Goal: Information Seeking & Learning: Find specific fact

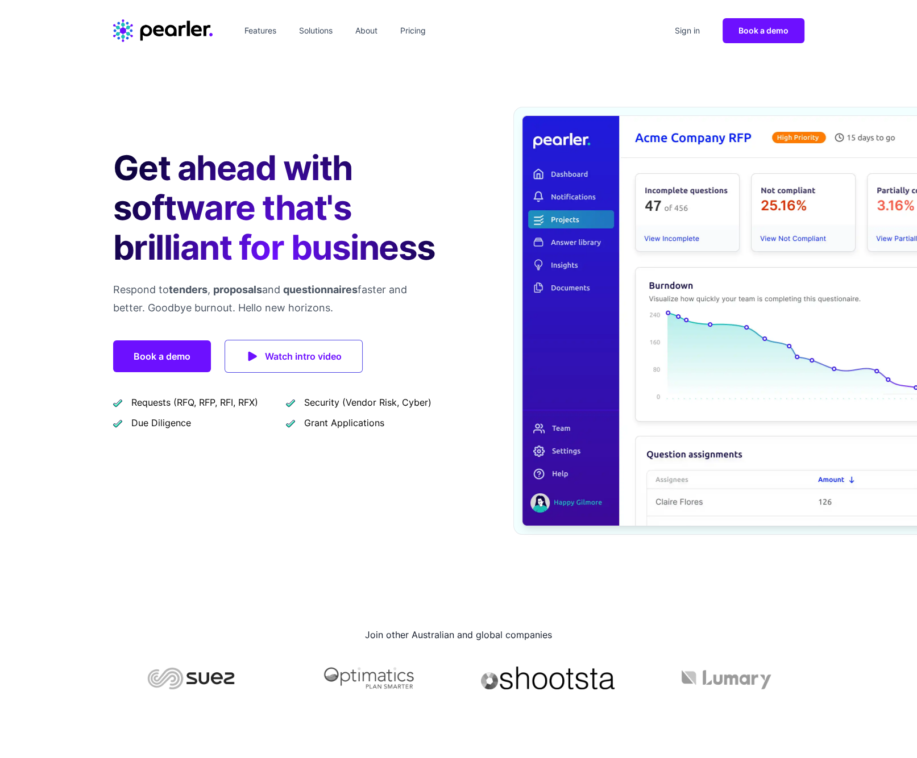
click at [591, 44] on header "Features Solutions About Pricing Sign in Book a demo" at bounding box center [458, 30] width 917 height 61
click at [693, 32] on link "Sign in" at bounding box center [687, 31] width 34 height 18
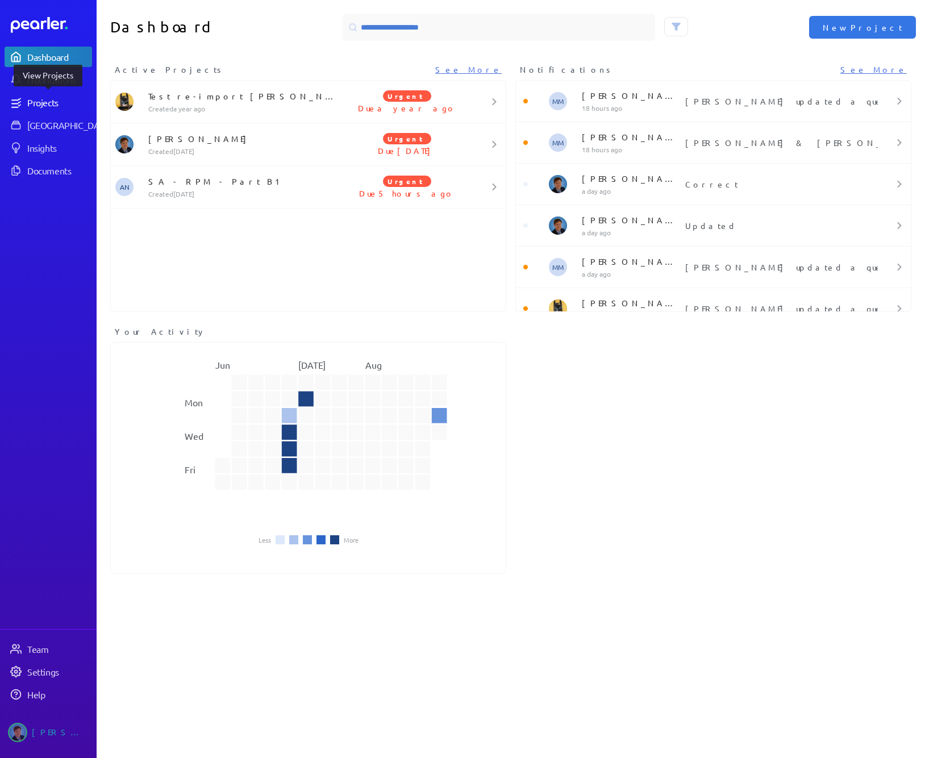
click at [50, 98] on div "Projects" at bounding box center [59, 102] width 64 height 11
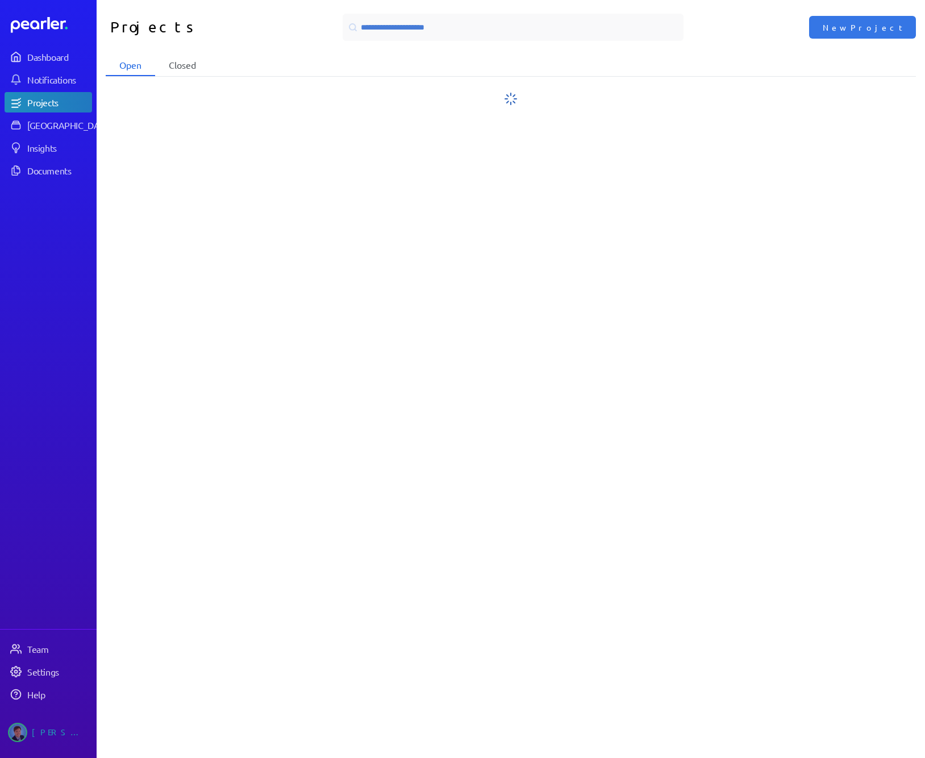
click at [178, 63] on li "Closed" at bounding box center [182, 66] width 55 height 22
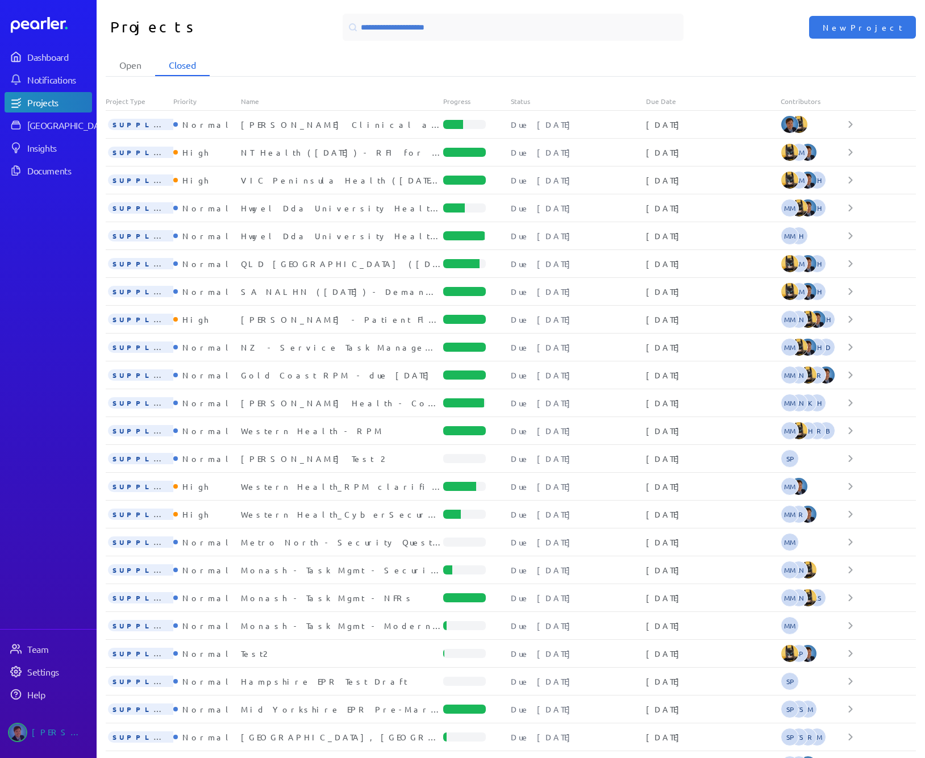
click at [665, 100] on div "Due Date" at bounding box center [713, 101] width 135 height 9
click at [659, 101] on div "Due Date" at bounding box center [713, 101] width 135 height 9
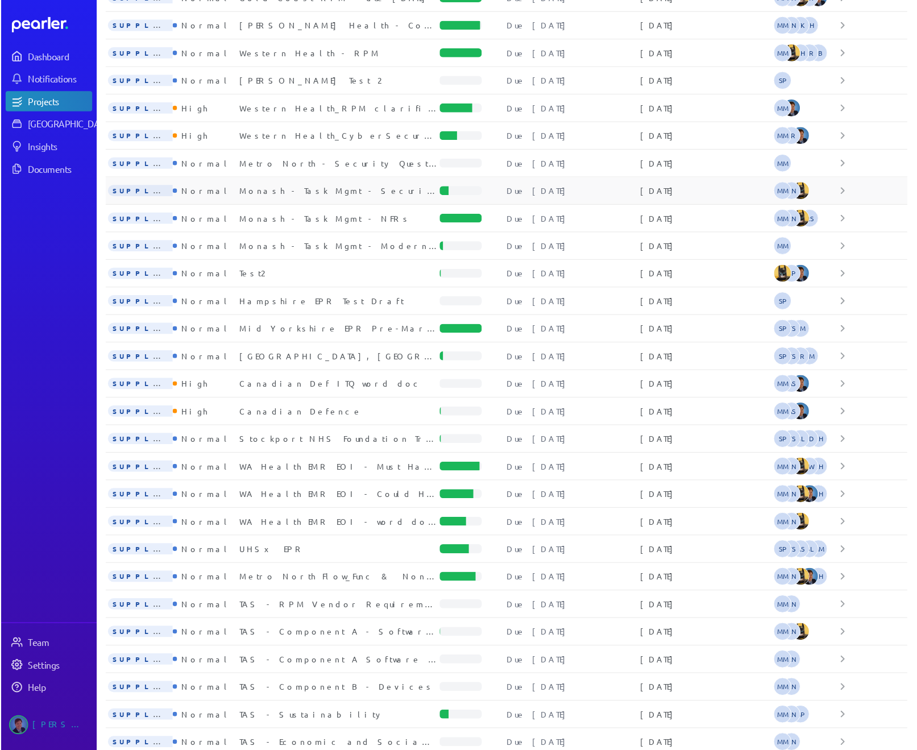
scroll to position [378, 0]
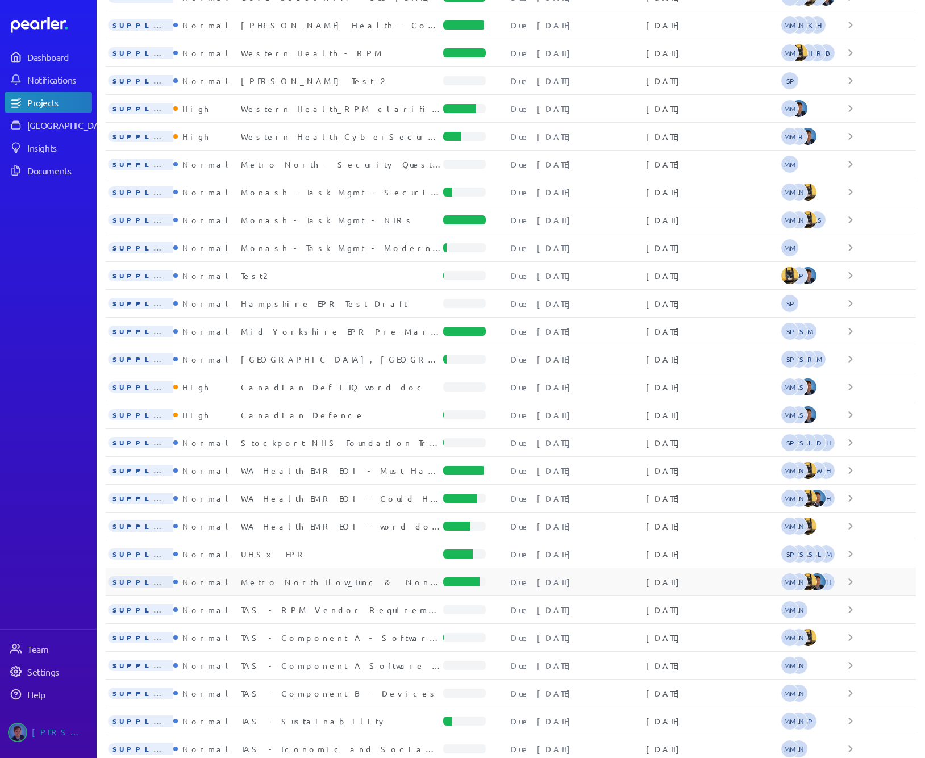
click at [311, 585] on div "SUPPLIER Normal Metro North Flow_Func & Non-Func Due [DATE] [DATE] MM AN KH" at bounding box center [511, 582] width 810 height 28
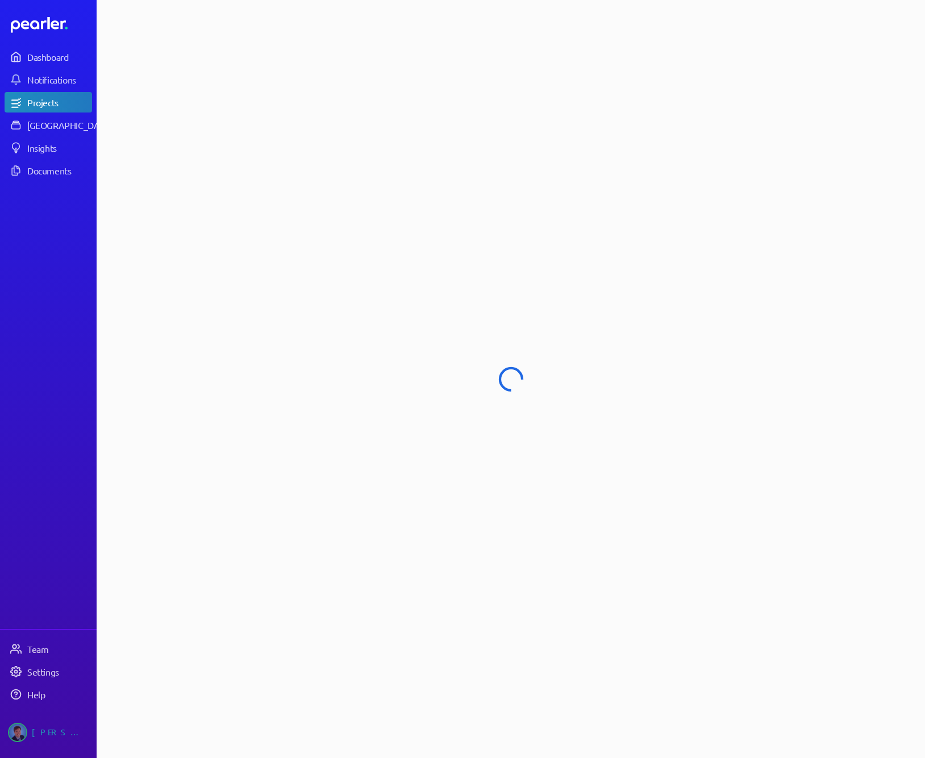
select select "******"
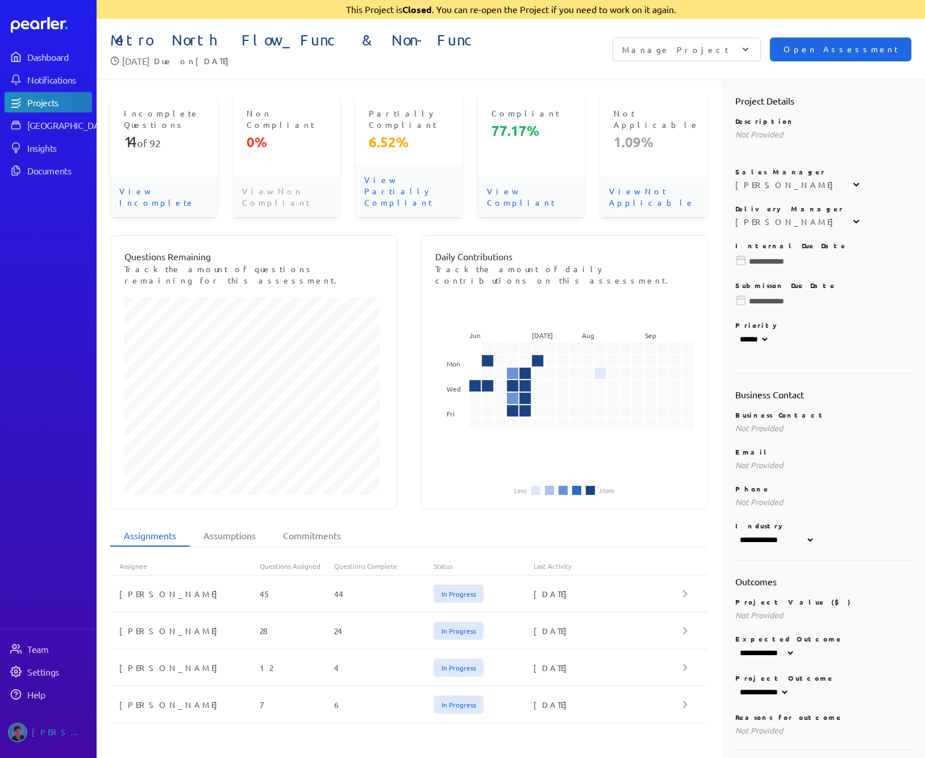
click at [877, 47] on span "Open Assessment" at bounding box center [841, 49] width 114 height 13
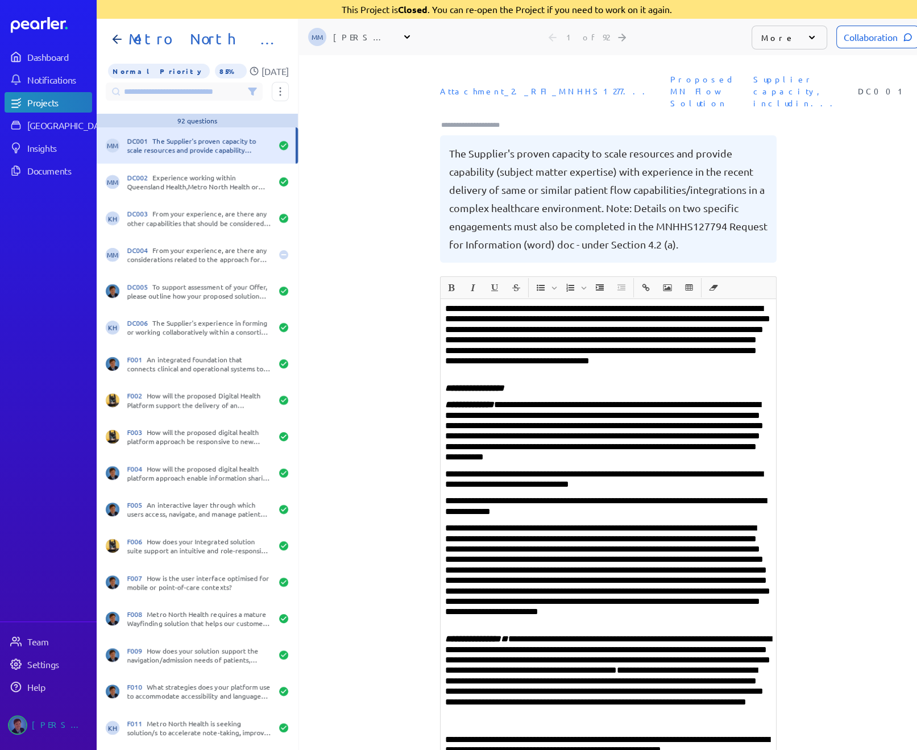
click at [157, 92] on input at bounding box center [184, 91] width 157 height 18
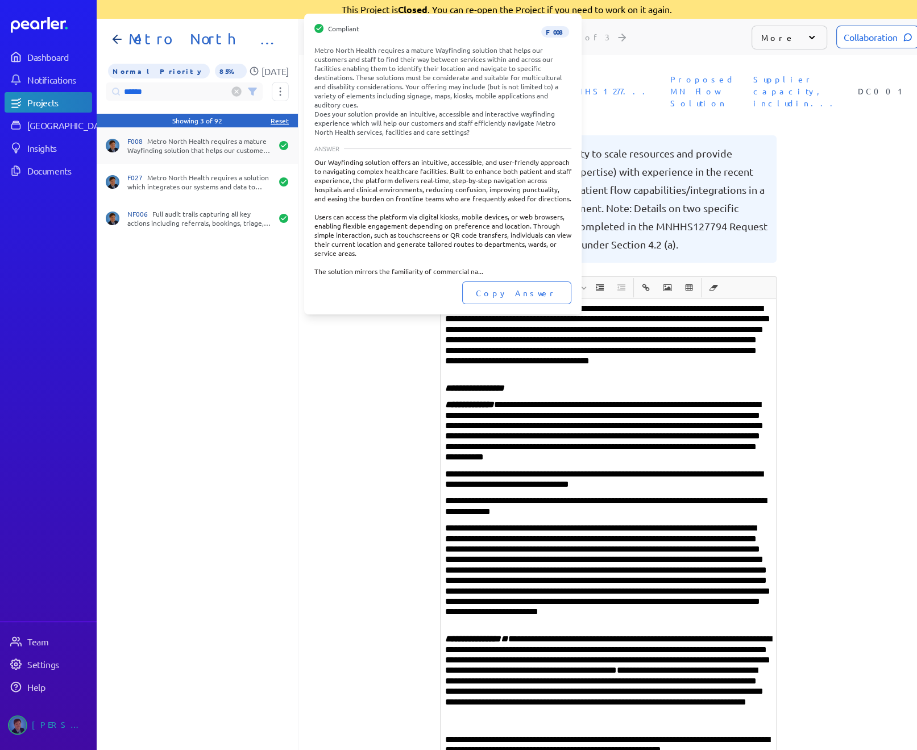
type input "******"
click at [155, 146] on div "F008 Metro North Health requires a mature Wayfinding solution that helps our cu…" at bounding box center [199, 145] width 144 height 18
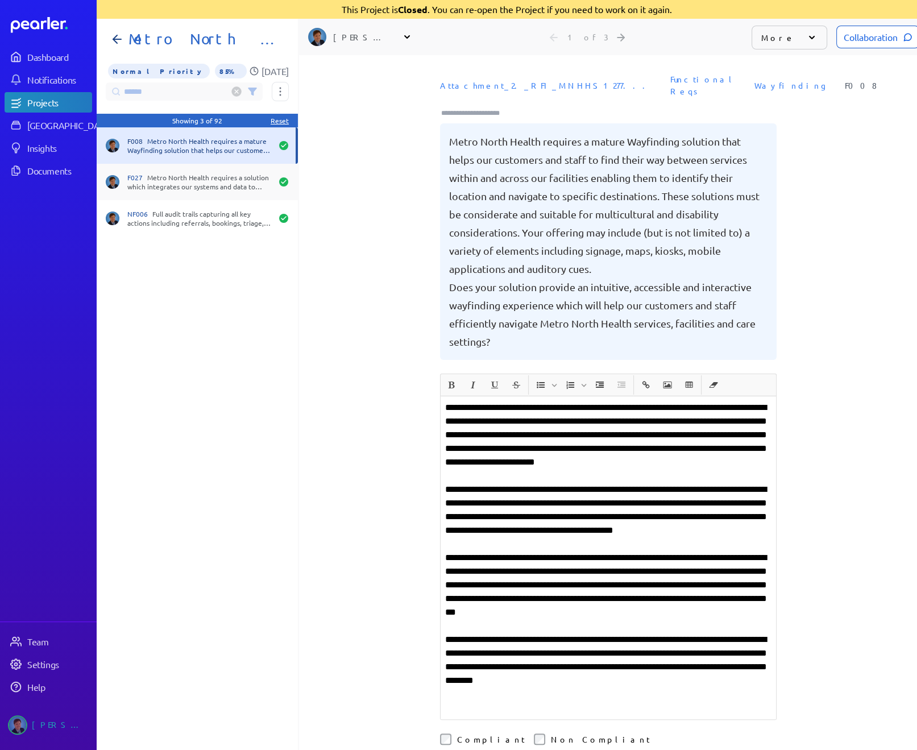
scroll to position [0, 9]
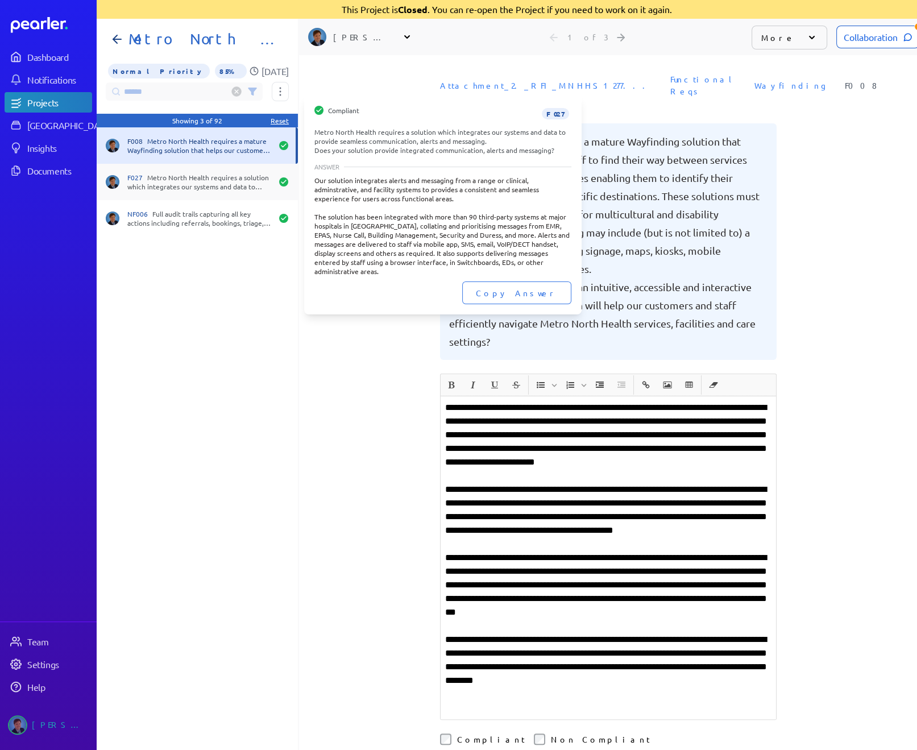
click at [175, 188] on div "F027 Metro North Health requires a solution which integrates our systems and da…" at bounding box center [199, 182] width 144 height 18
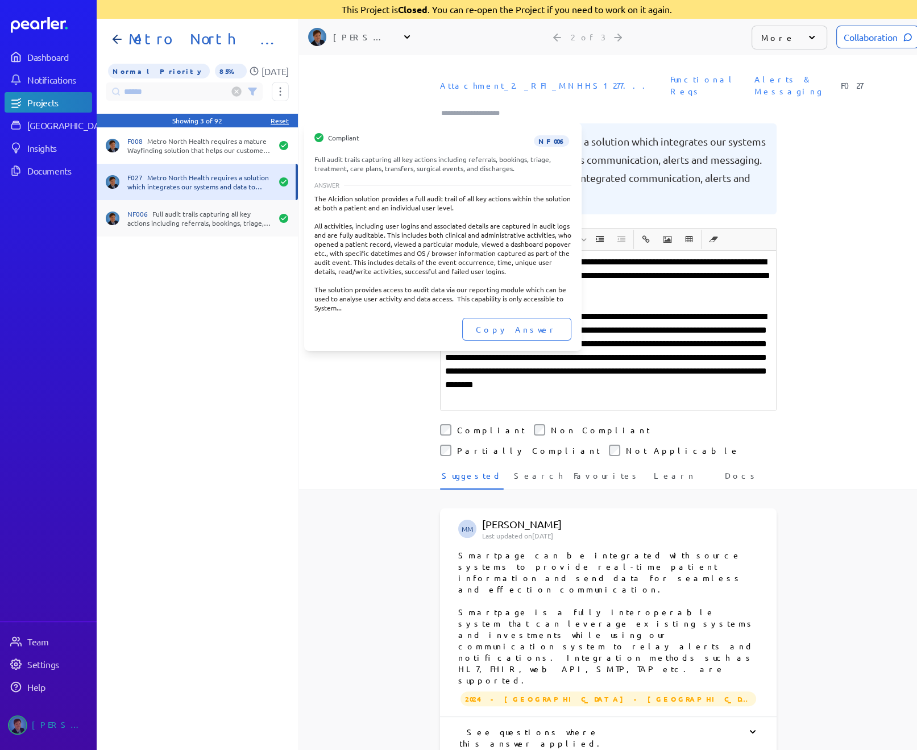
click at [173, 211] on div "NF006 Full audit trails capturing all key actions including referrals, bookings…" at bounding box center [199, 218] width 144 height 18
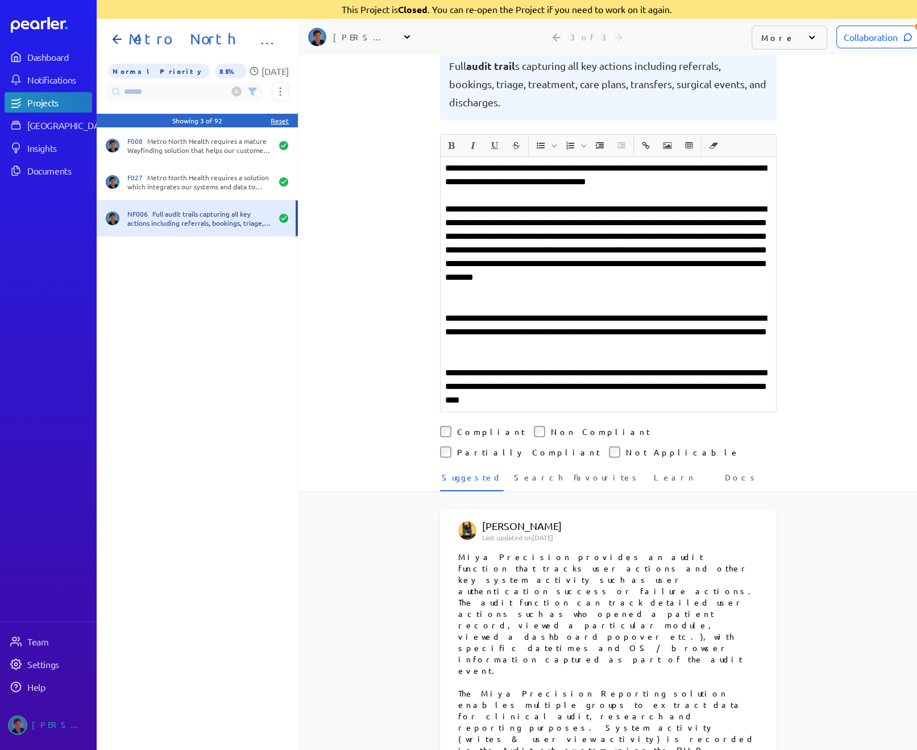
scroll to position [114, 0]
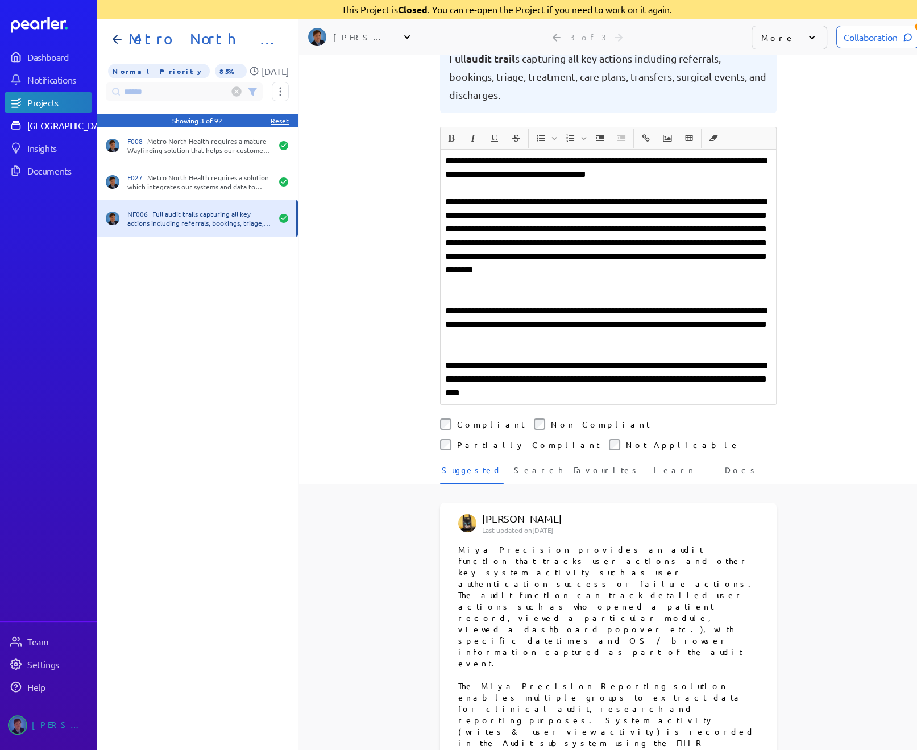
click at [45, 124] on div "[GEOGRAPHIC_DATA]" at bounding box center [69, 124] width 85 height 11
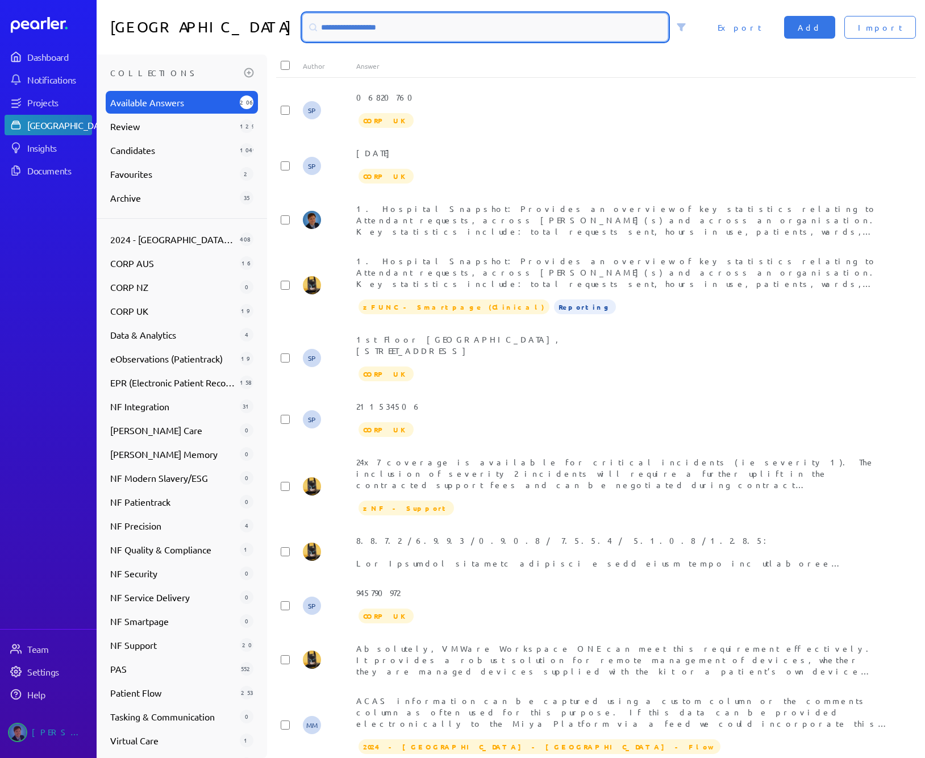
click at [500, 31] on input at bounding box center [485, 27] width 365 height 27
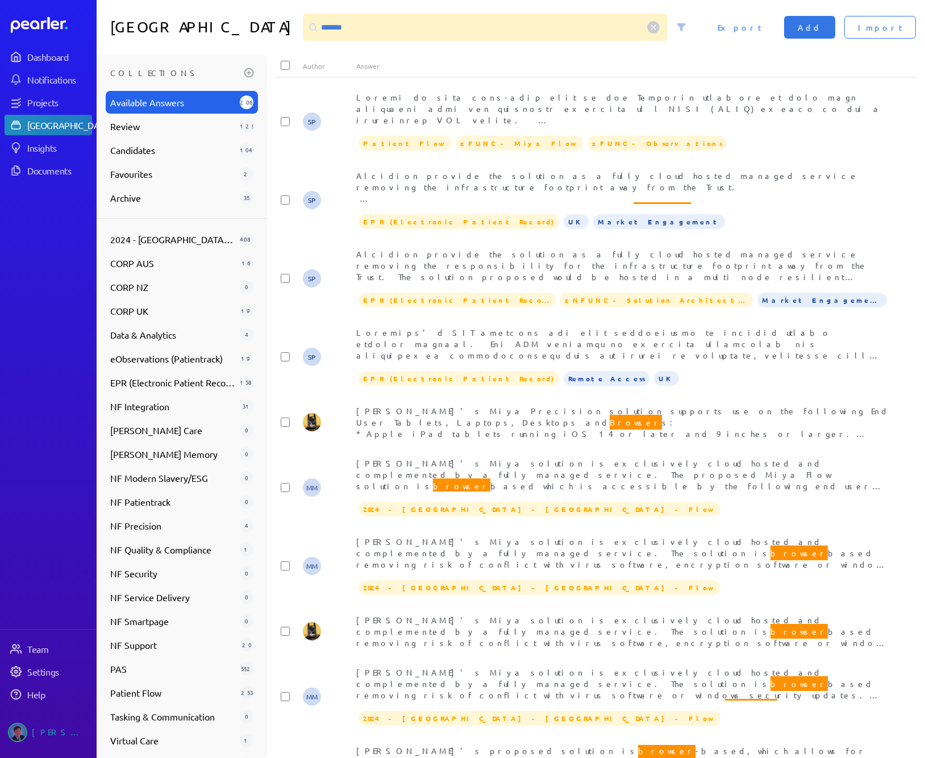
drag, startPoint x: 554, startPoint y: 12, endPoint x: 527, endPoint y: 26, distance: 30.0
click at [553, 12] on div "Answer Library ******* Import Add Export" at bounding box center [511, 27] width 829 height 55
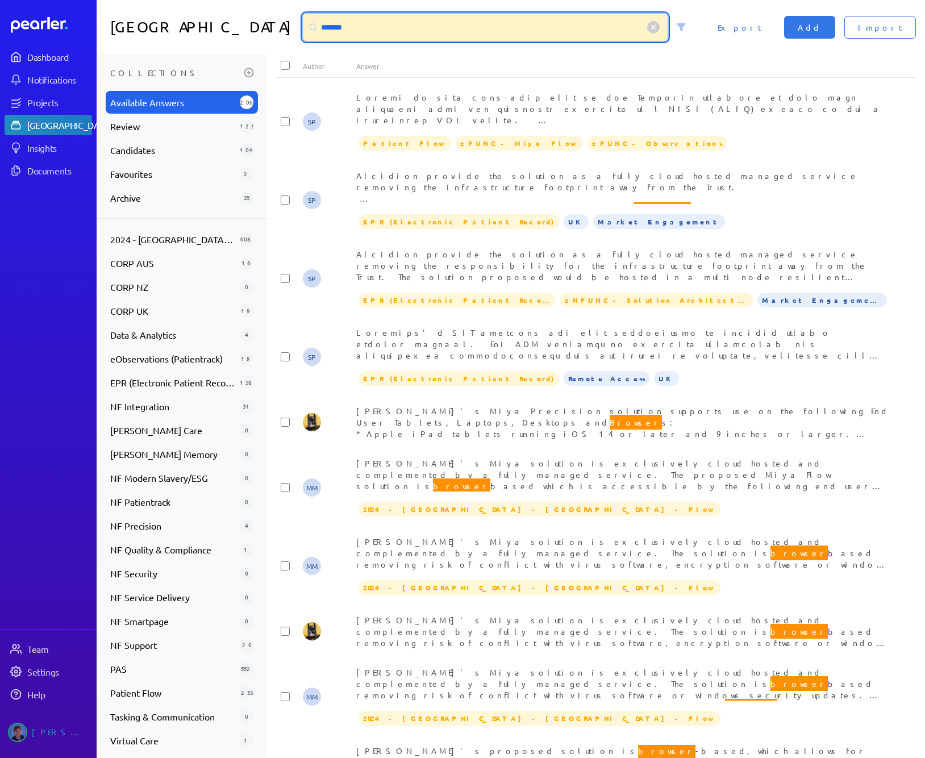
click at [521, 27] on input "*******" at bounding box center [485, 27] width 365 height 27
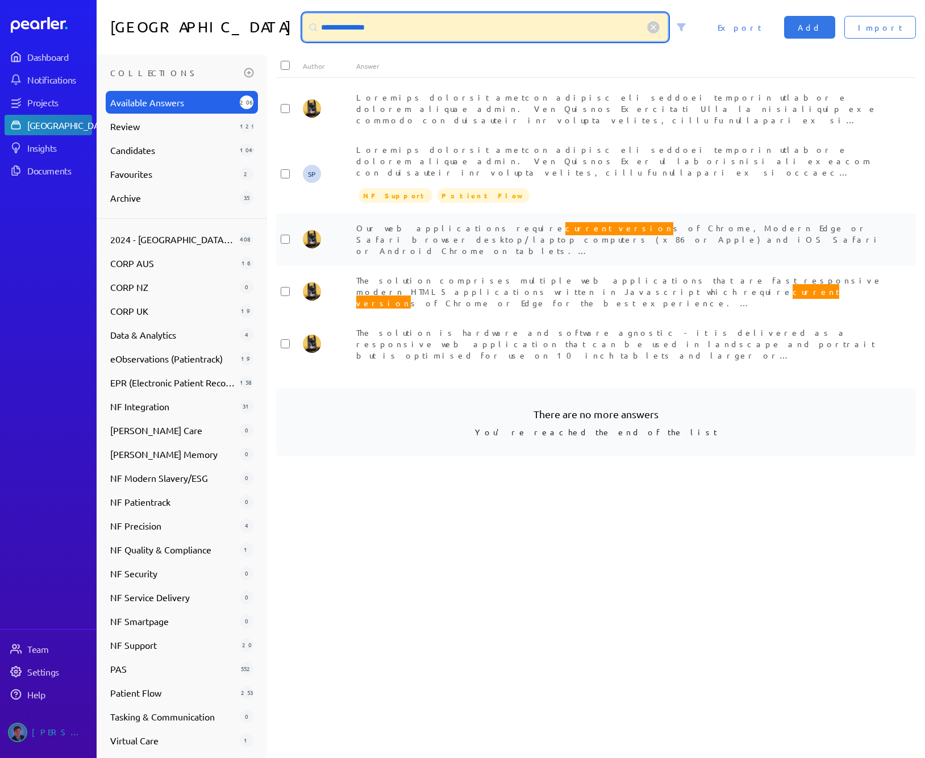
type input "**********"
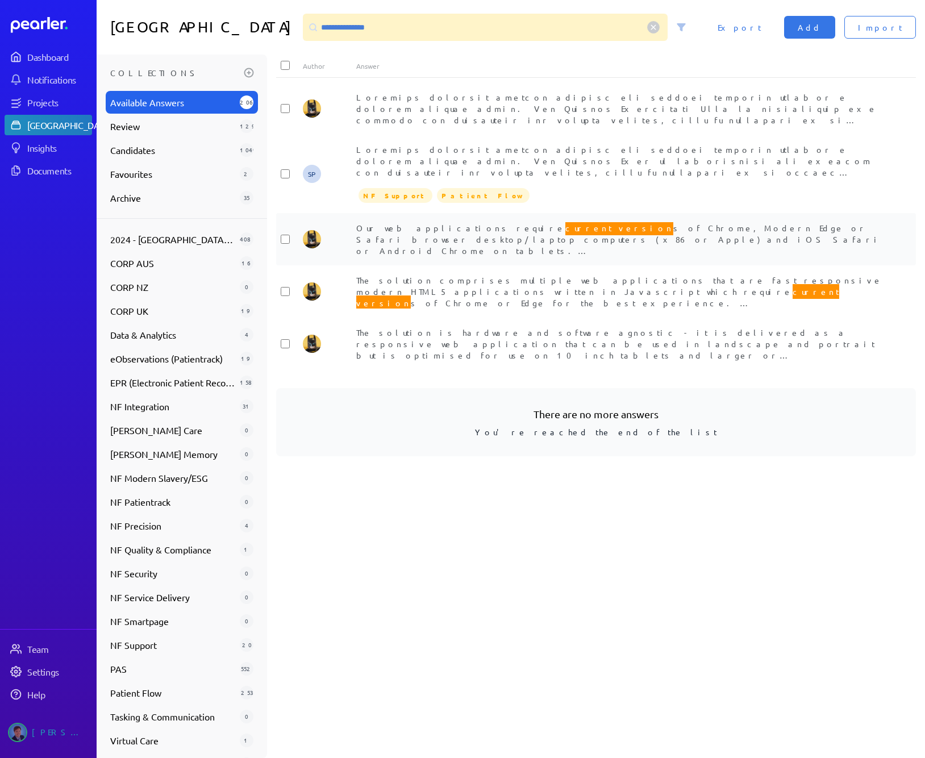
click at [573, 239] on div "Our web applications require current version s of Chrome, Modern Edge or Safari…" at bounding box center [622, 239] width 533 height 34
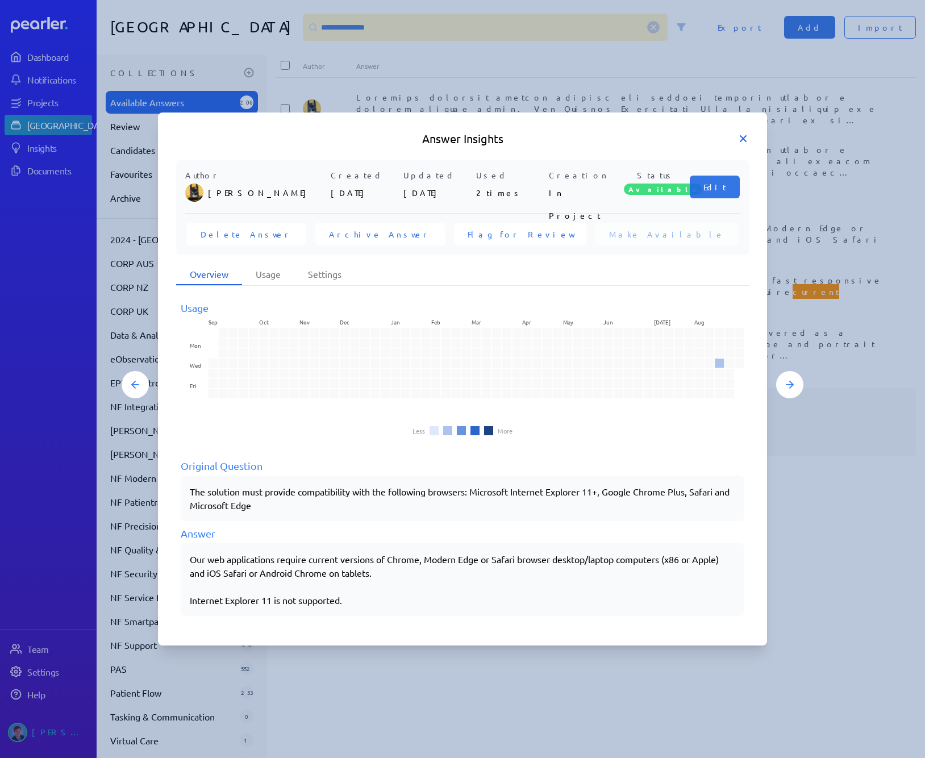
click at [741, 141] on icon at bounding box center [743, 139] width 6 height 6
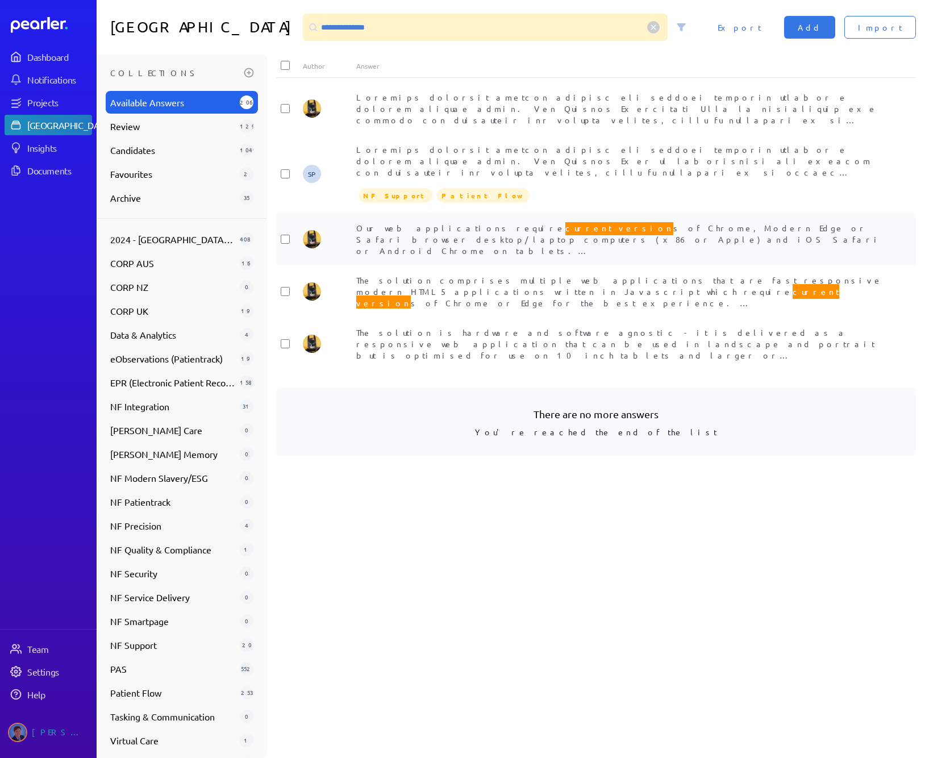
click at [565, 228] on span "current version" at bounding box center [619, 227] width 108 height 15
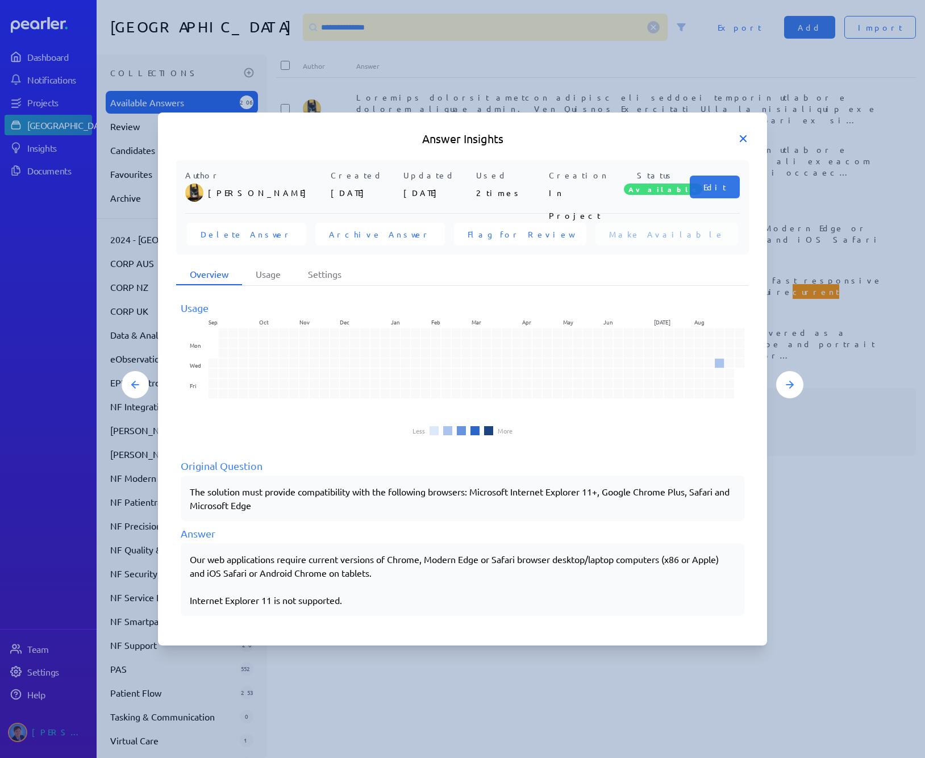
click at [746, 139] on icon at bounding box center [743, 138] width 11 height 11
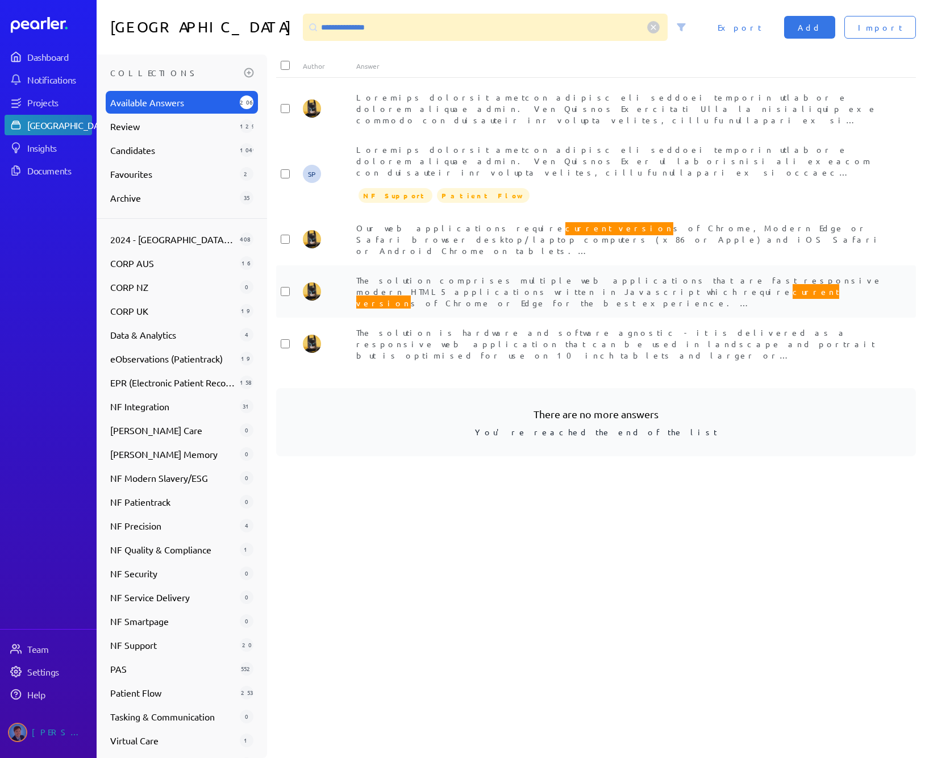
click at [533, 296] on div "The solution comprises multiple web applications that are fast responsive moder…" at bounding box center [622, 291] width 533 height 34
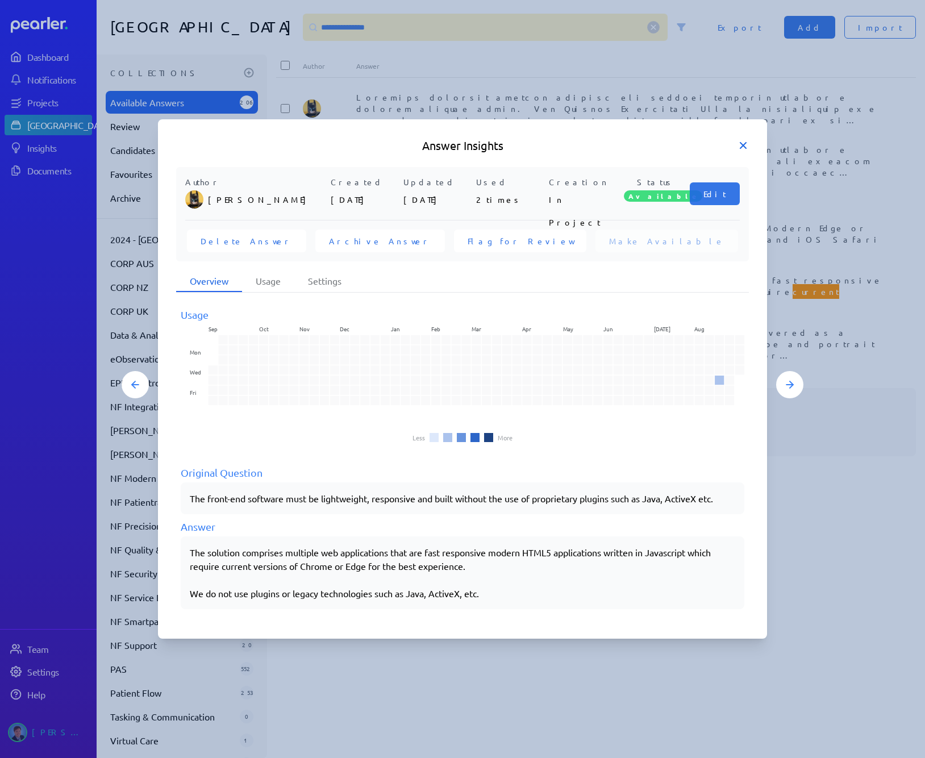
click at [738, 146] on icon at bounding box center [743, 145] width 11 height 11
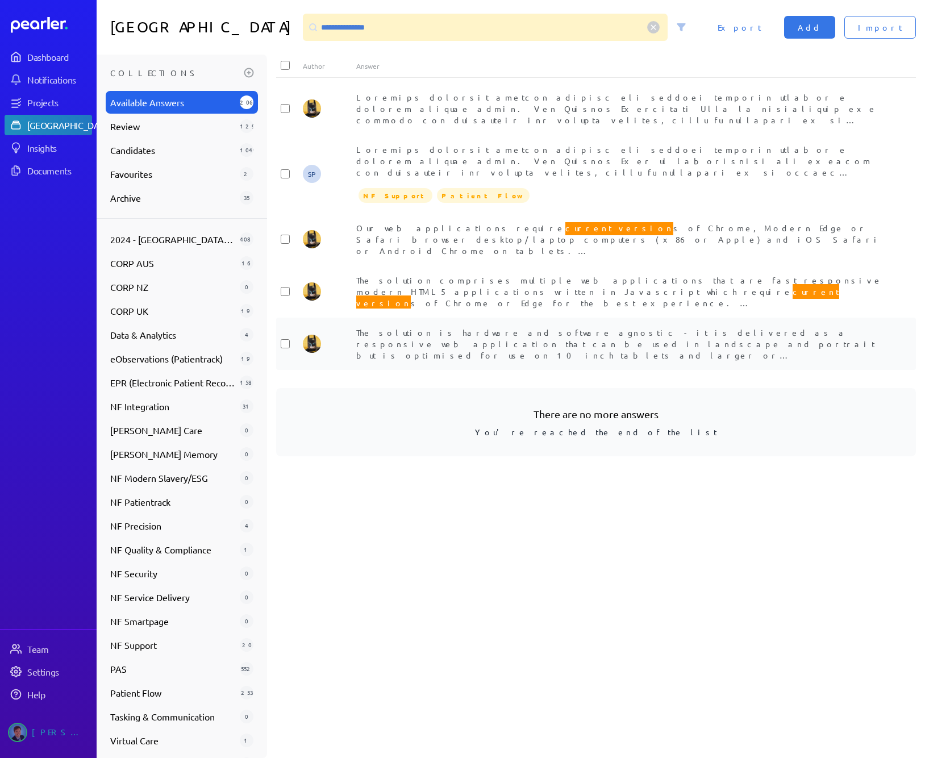
click at [471, 342] on span "The solution is hardware and software agnostic - it is delivered as a responsiv…" at bounding box center [615, 423] width 519 height 192
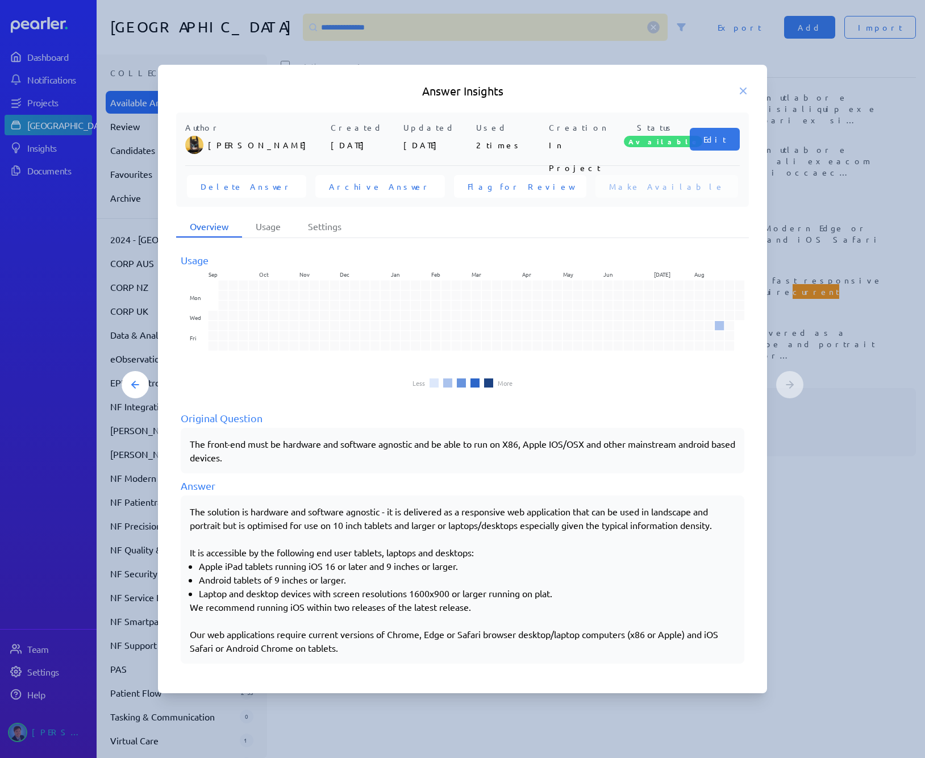
drag, startPoint x: 385, startPoint y: 657, endPoint x: 223, endPoint y: 616, distance: 166.5
click at [223, 616] on div "The solution is hardware and software agnostic - it is delivered as a responsiv…" at bounding box center [463, 580] width 564 height 168
click at [355, 642] on p "Our web applications require current versions of Chrome, Edge or Safari browser…" at bounding box center [463, 634] width 546 height 41
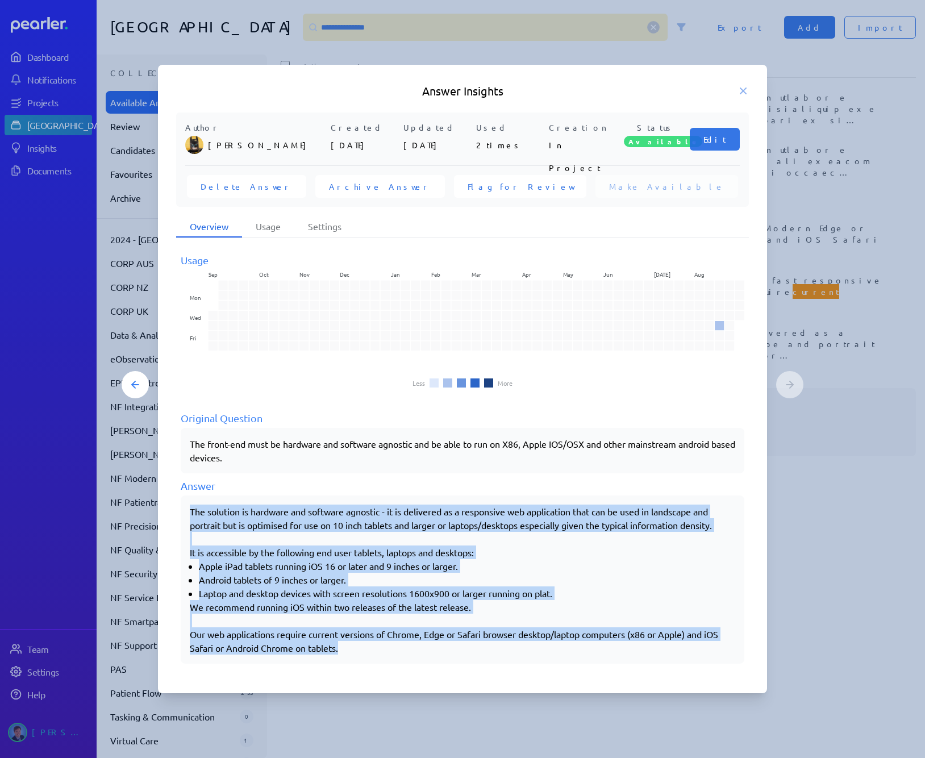
drag, startPoint x: 362, startPoint y: 644, endPoint x: 186, endPoint y: 511, distance: 219.9
click at [186, 511] on div "The solution is hardware and software agnostic - it is delivered as a responsiv…" at bounding box center [463, 580] width 564 height 168
copy div "The solution is hardware and software agnostic - it is delivered as a responsiv…"
